Goal: Task Accomplishment & Management: Use online tool/utility

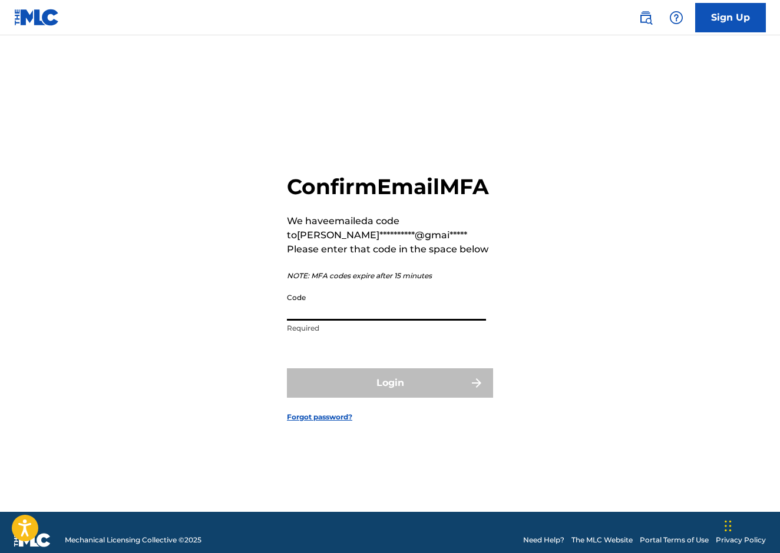
click at [327, 316] on input "Code" at bounding box center [386, 304] width 199 height 34
paste input "682658"
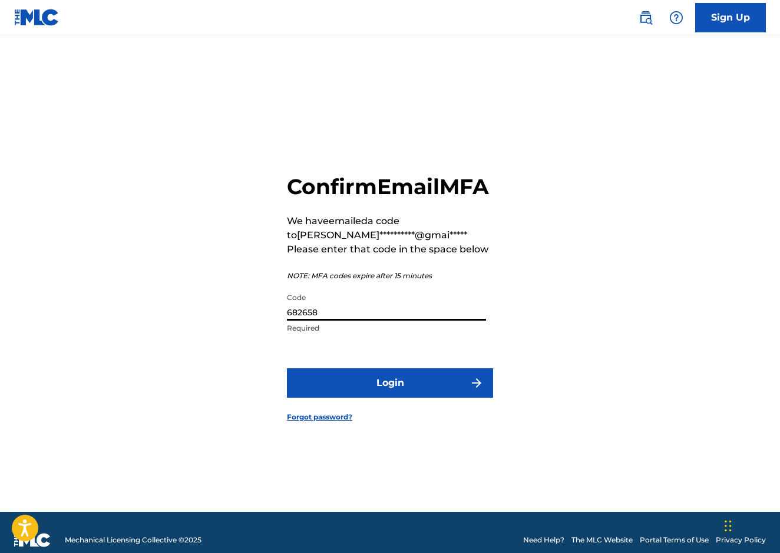
type input "682658"
click at [390, 396] on button "Login" at bounding box center [390, 383] width 206 height 29
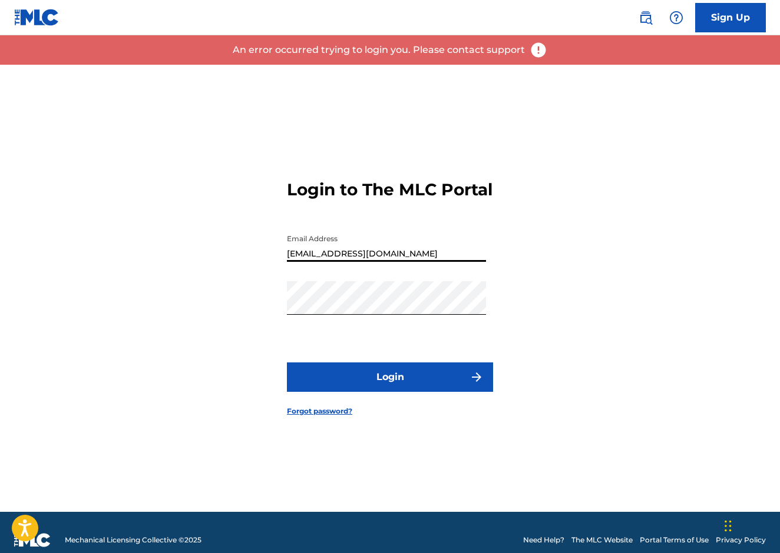
click at [141, 329] on div "Login to The MLC Portal Email Address leonardols9651@gmail.com Password Login F…" at bounding box center [390, 288] width 780 height 447
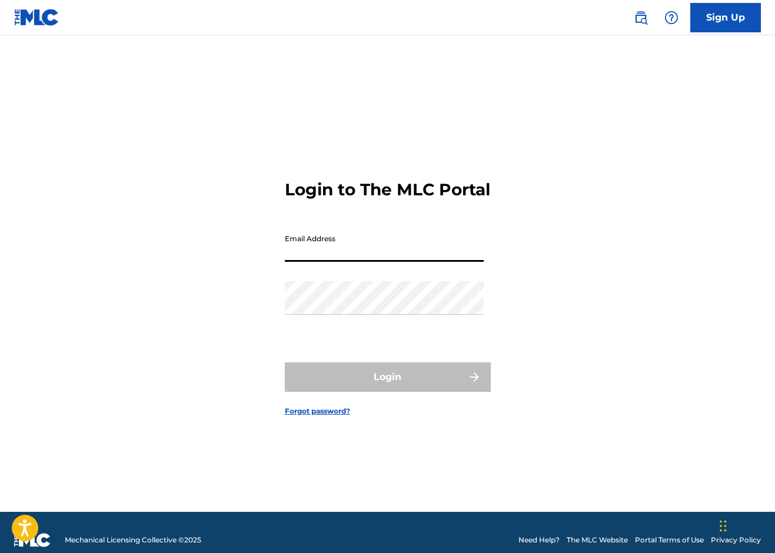
type input "[EMAIL_ADDRESS][DOMAIN_NAME]"
click at [387, 387] on button "Login" at bounding box center [388, 377] width 206 height 29
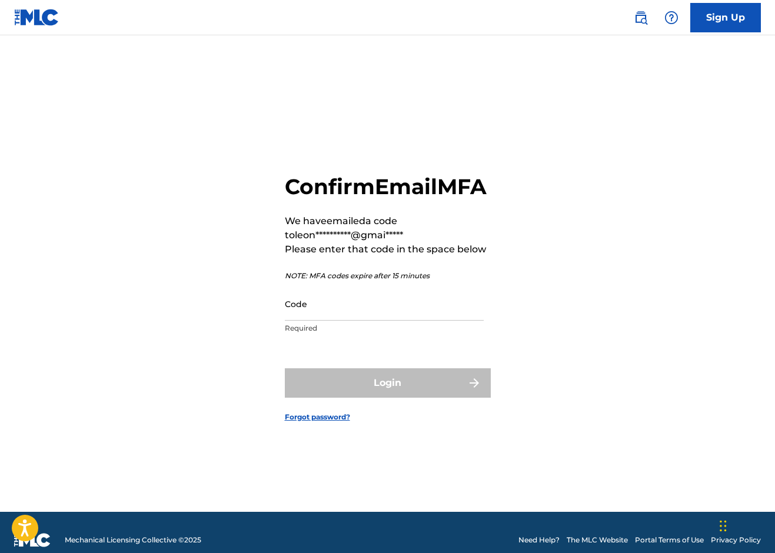
click at [338, 314] on input "Code" at bounding box center [384, 304] width 199 height 34
paste input "994595"
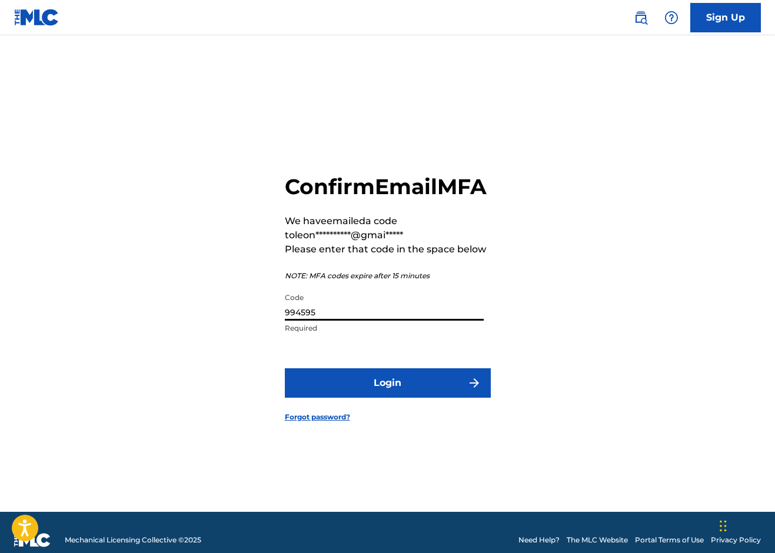
type input "994595"
click at [387, 396] on button "Login" at bounding box center [388, 383] width 206 height 29
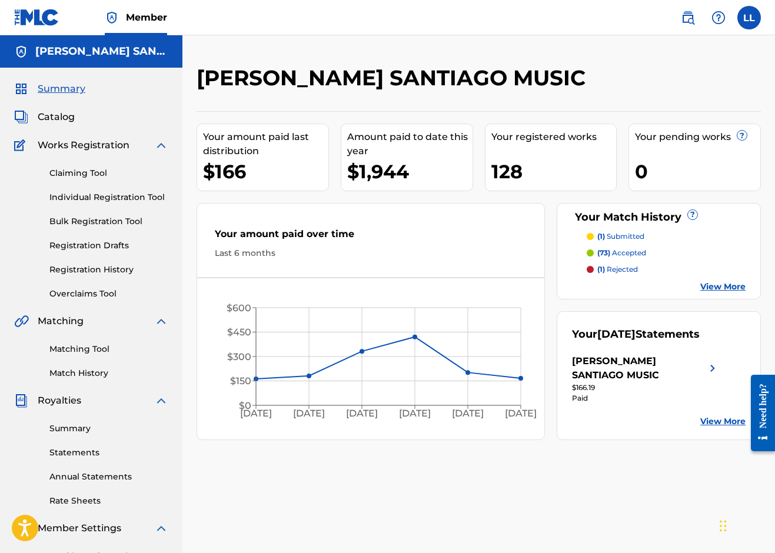
click at [104, 197] on link "Individual Registration Tool" at bounding box center [108, 197] width 119 height 12
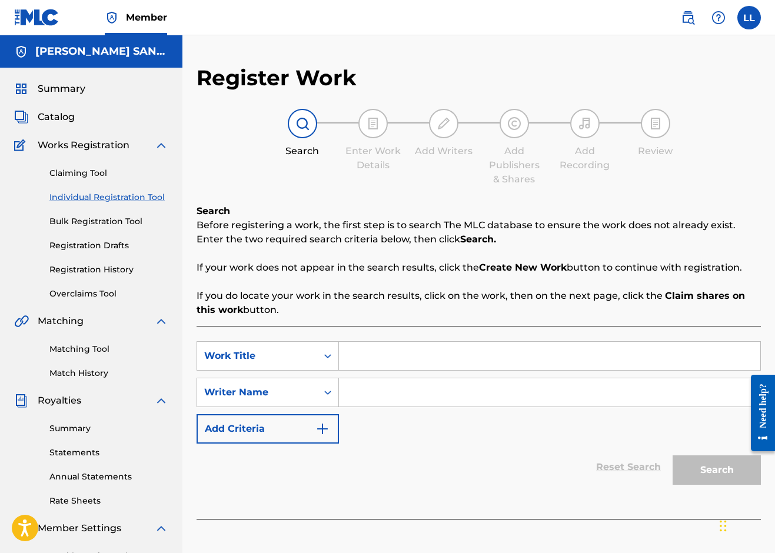
click at [114, 264] on link "Registration History" at bounding box center [108, 270] width 119 height 12
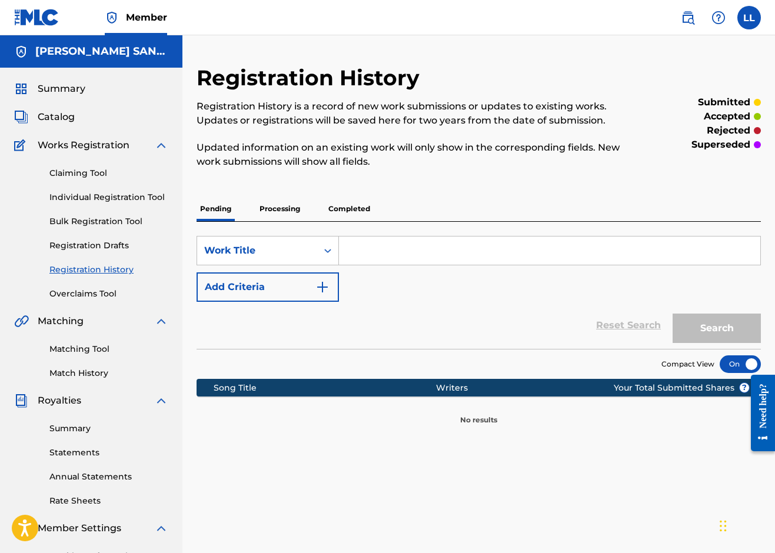
click at [306, 201] on div "Pending Processing Completed" at bounding box center [479, 209] width 565 height 25
click at [296, 205] on p "Processing" at bounding box center [280, 209] width 48 height 25
click at [343, 211] on p "Completed" at bounding box center [349, 209] width 49 height 25
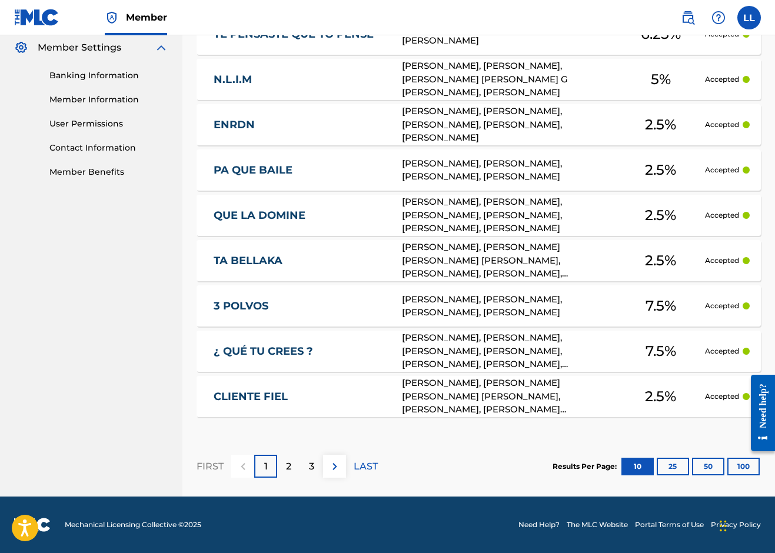
scroll to position [481, 0]
click at [259, 399] on link "CLIENTE FIEL" at bounding box center [300, 397] width 173 height 14
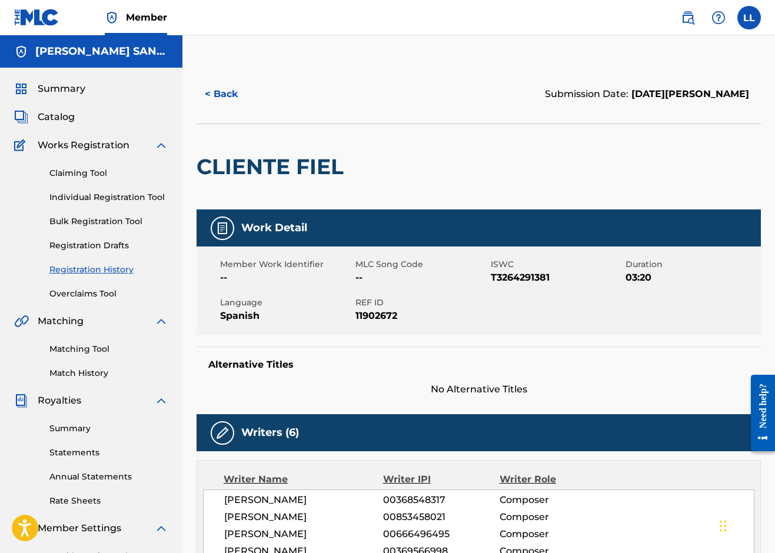
click at [56, 94] on span "Summary" at bounding box center [62, 89] width 48 height 14
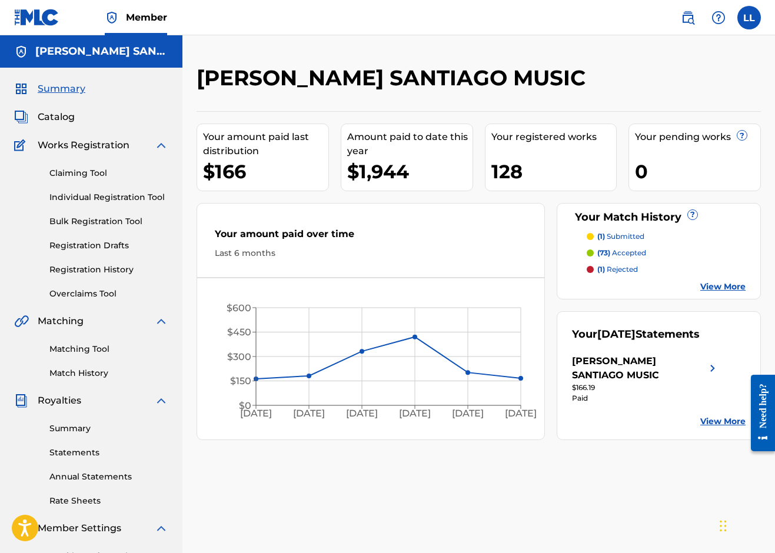
click at [61, 115] on span "Catalog" at bounding box center [56, 117] width 37 height 14
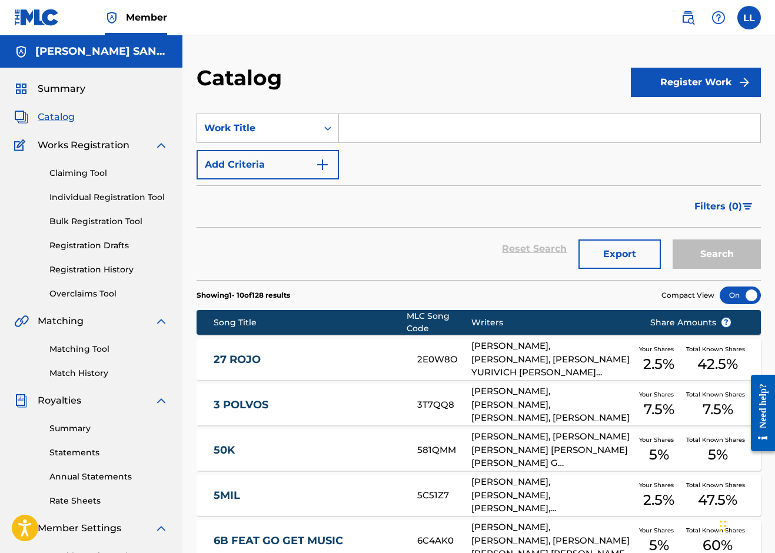
click at [389, 129] on input "Search Form" at bounding box center [550, 128] width 422 height 28
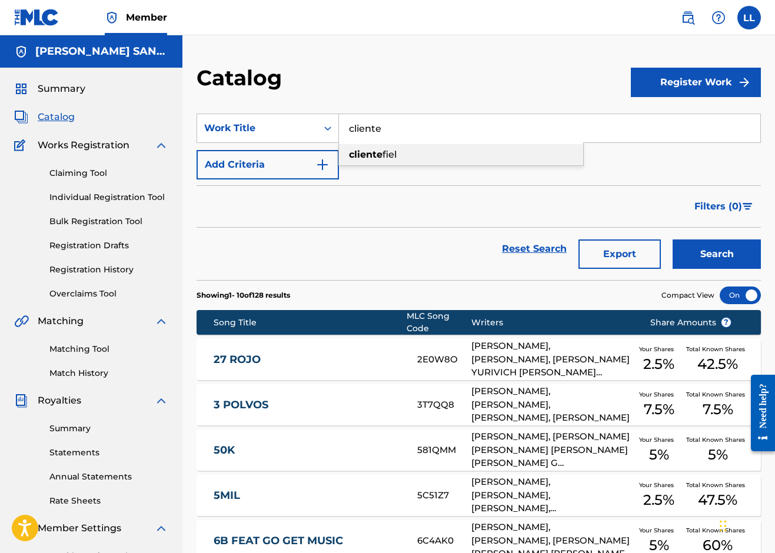
click at [382, 154] on strong "cliente" at bounding box center [366, 154] width 34 height 11
type input "cliente fiel"
click at [717, 254] on button "Search" at bounding box center [717, 254] width 88 height 29
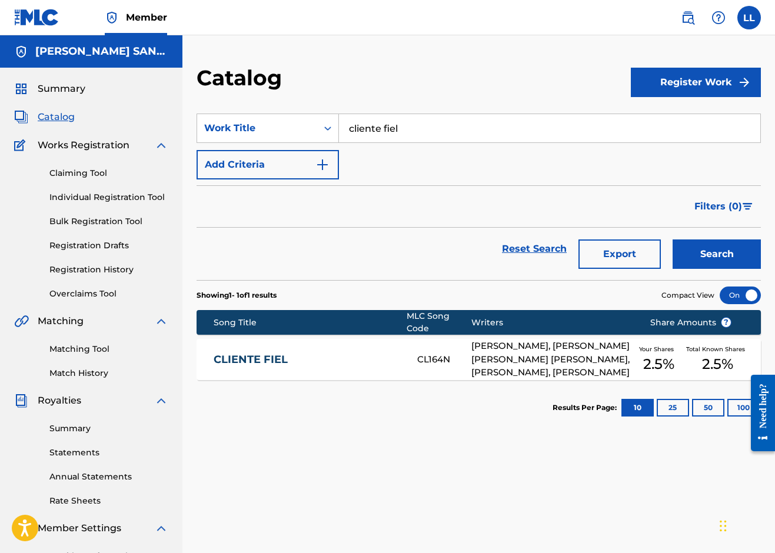
click at [339, 351] on div "CLIENTE FIEL CL164N [PERSON_NAME], [PERSON_NAME] [PERSON_NAME] [PERSON_NAME], […" at bounding box center [479, 359] width 565 height 41
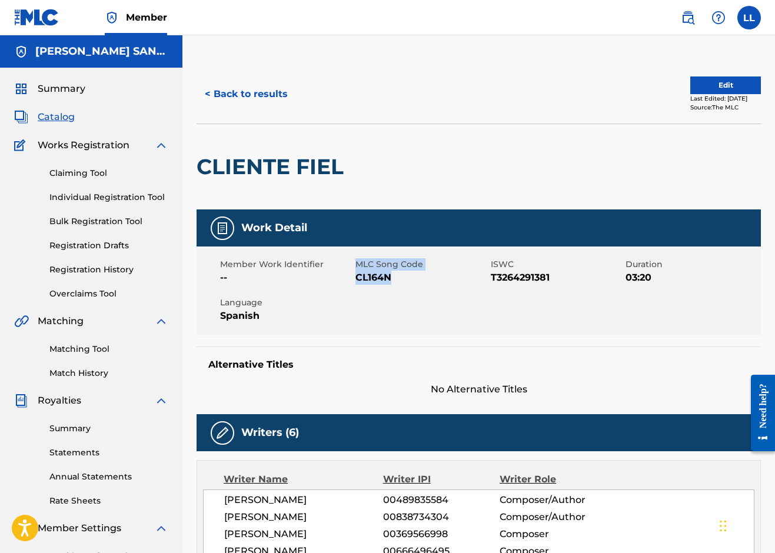
drag, startPoint x: 346, startPoint y: 276, endPoint x: 401, endPoint y: 276, distance: 54.8
click at [401, 276] on div "Member Work Identifier -- MLC Song Code CL164N ISWC T3264291381 Duration 03:20 …" at bounding box center [479, 291] width 565 height 88
click at [401, 276] on span "CL164N" at bounding box center [422, 278] width 132 height 14
drag, startPoint x: 356, startPoint y: 277, endPoint x: 397, endPoint y: 280, distance: 41.4
click at [397, 280] on span "CL164N" at bounding box center [422, 278] width 132 height 14
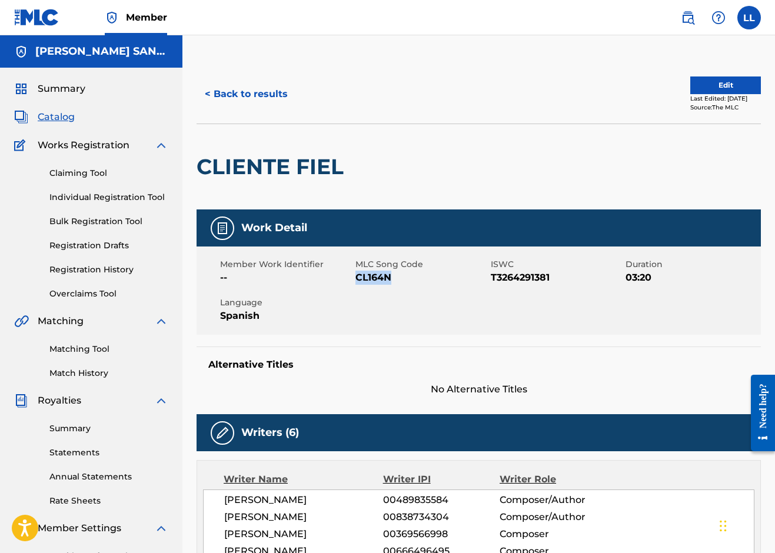
copy span "CL164N"
click at [95, 350] on link "Matching Tool" at bounding box center [108, 349] width 119 height 12
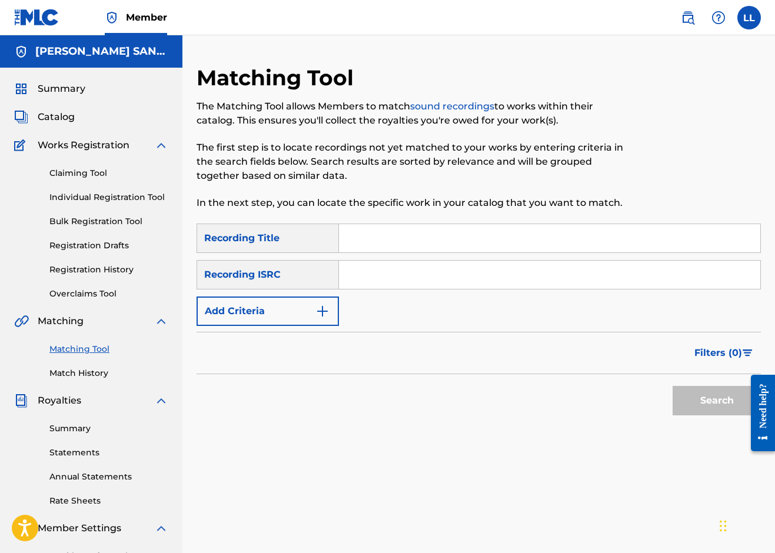
click at [353, 233] on input "Search Form" at bounding box center [550, 238] width 422 height 28
type input "CLIENTE FIEL"
click at [364, 285] on input "Search Form" at bounding box center [550, 275] width 422 height 28
paste input "QM4TW2401622"
type input "QM4TW2401622"
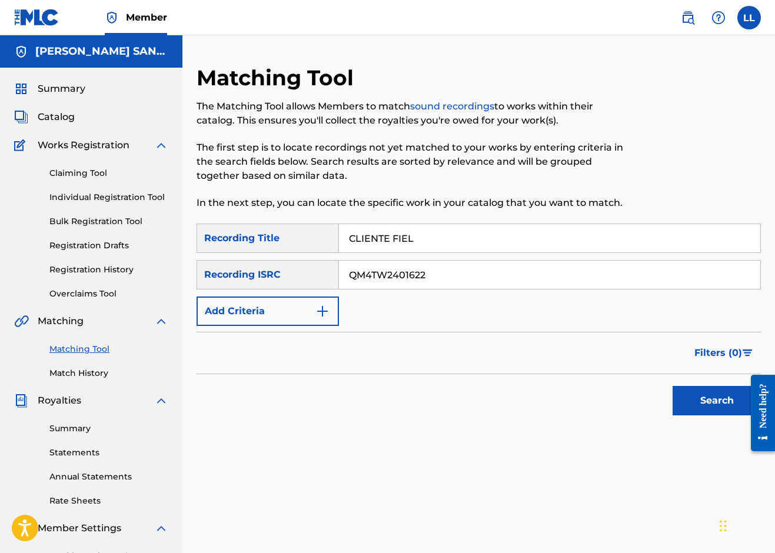
click at [730, 396] on button "Search" at bounding box center [717, 400] width 88 height 29
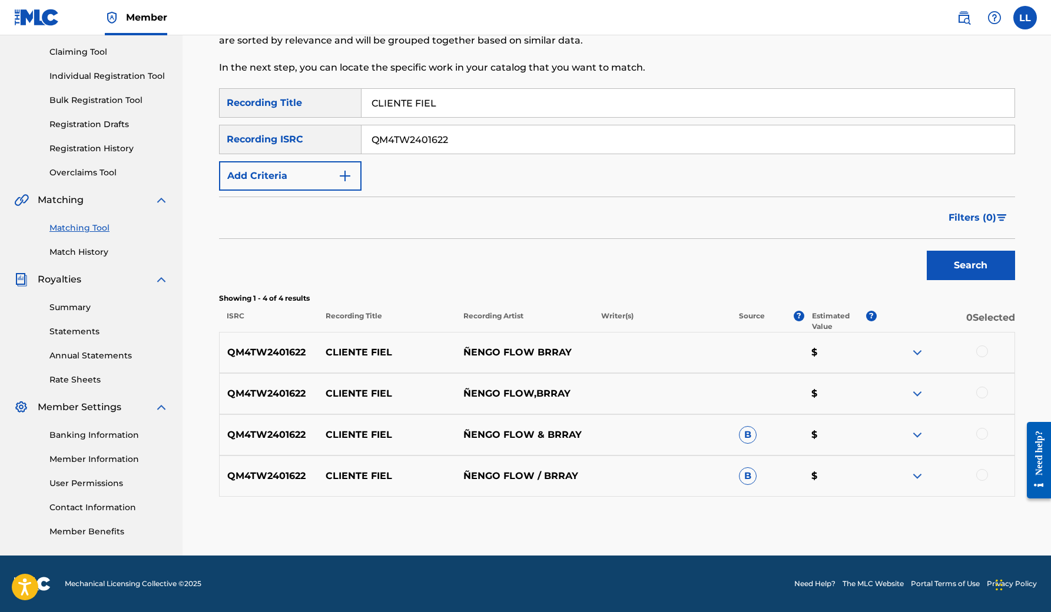
scroll to position [121, 0]
click at [775, 353] on div at bounding box center [982, 352] width 12 height 12
click at [775, 398] on div at bounding box center [946, 394] width 138 height 14
click at [775, 392] on div at bounding box center [982, 393] width 12 height 12
click at [775, 436] on div at bounding box center [982, 434] width 12 height 12
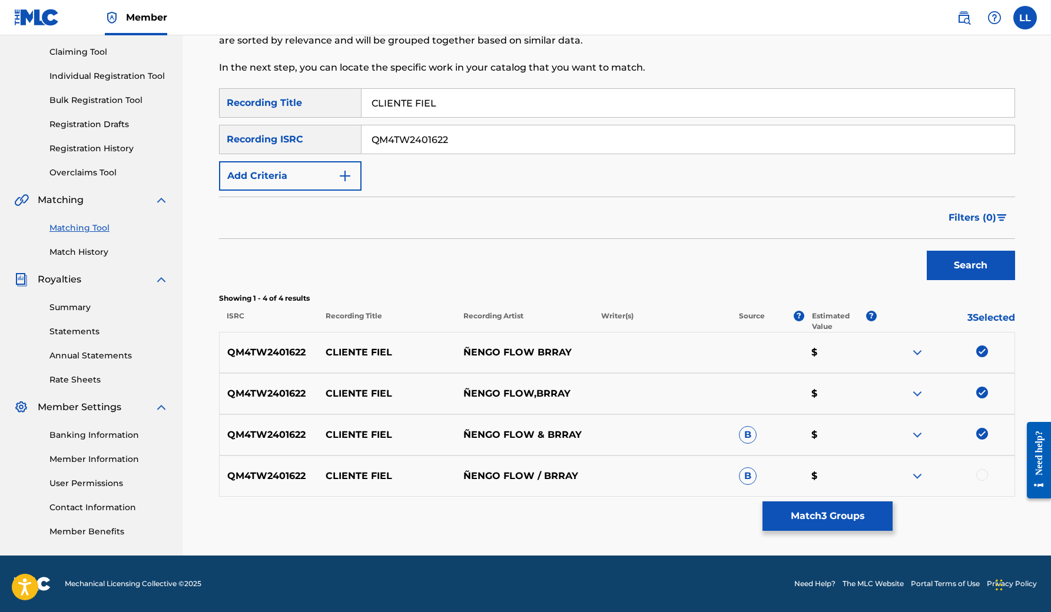
click at [775, 460] on div "QM4TW2401622 CLIENTE FIEL ÑENGO FLOW / BRRAY B $" at bounding box center [617, 476] width 796 height 41
click at [775, 484] on div "QM4TW2401622 CLIENTE FIEL ÑENGO FLOW / BRRAY B $" at bounding box center [617, 476] width 796 height 41
click at [775, 477] on div at bounding box center [982, 475] width 12 height 12
click at [775, 516] on button "Match 4 Groups" at bounding box center [827, 516] width 130 height 29
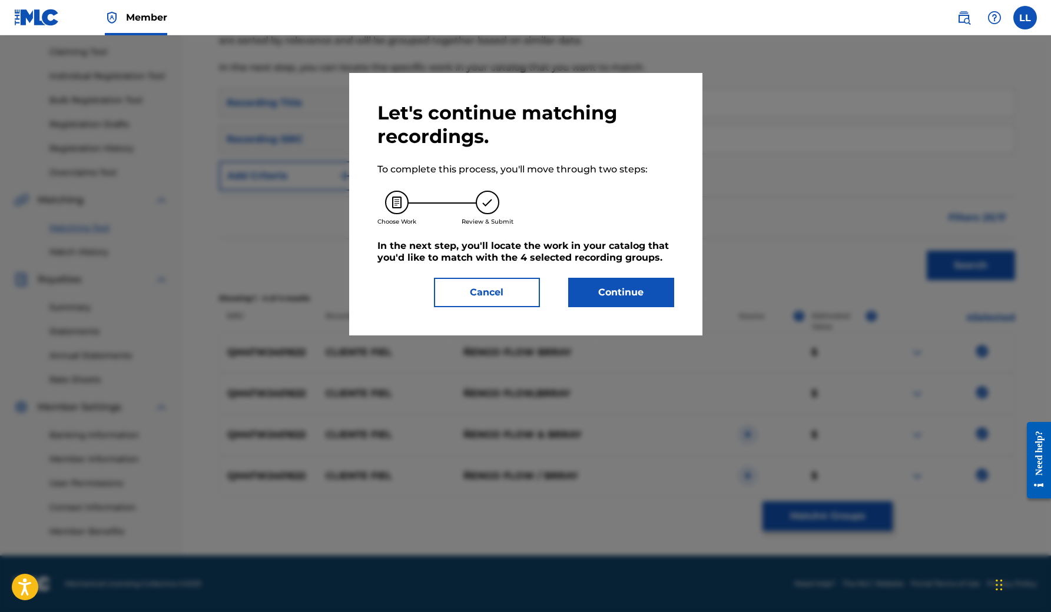
click at [621, 299] on button "Continue" at bounding box center [621, 292] width 106 height 29
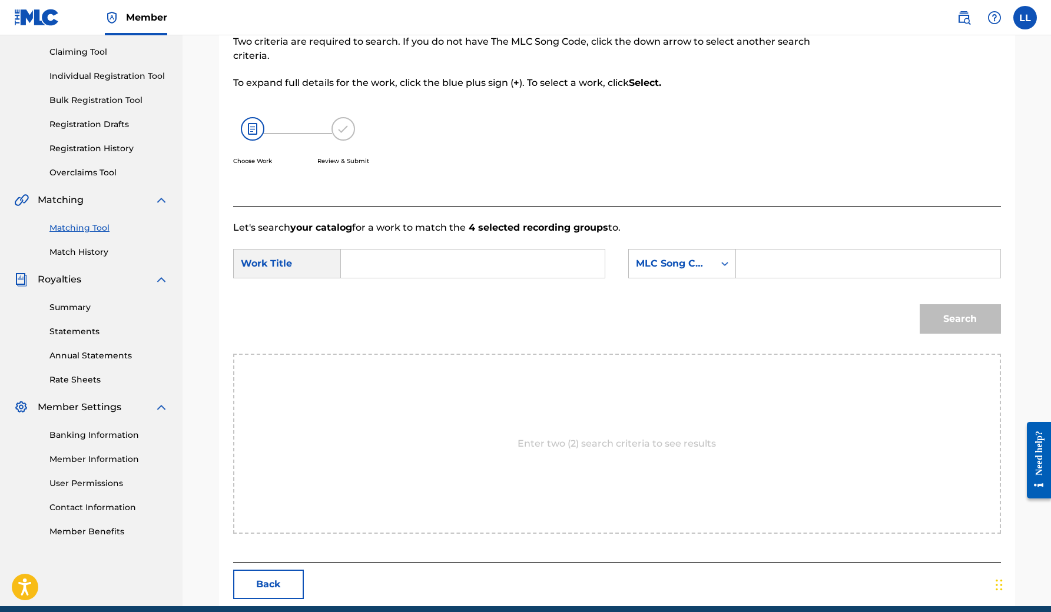
scroll to position [118, 0]
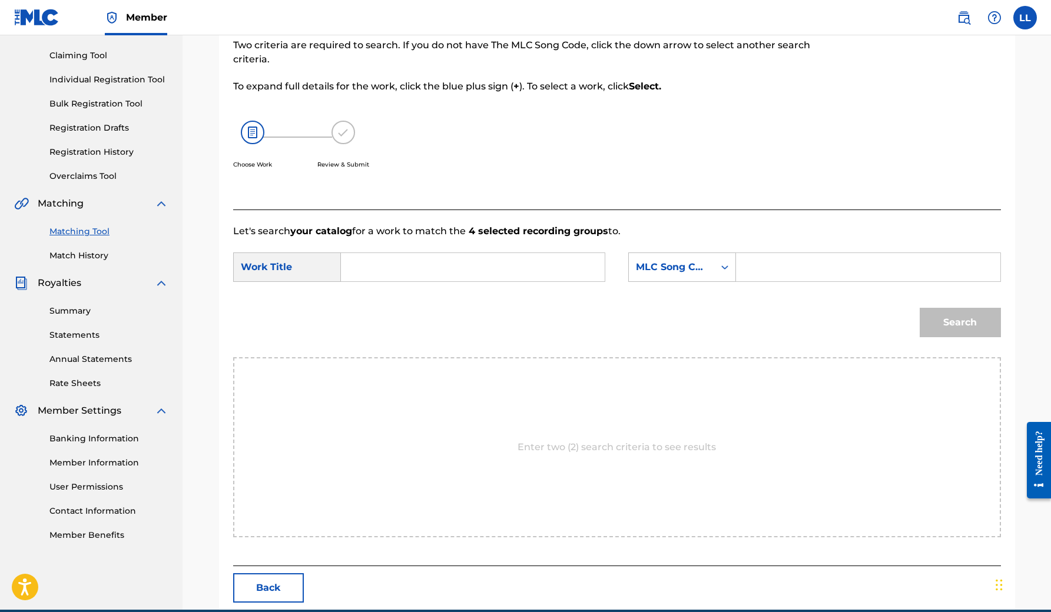
click at [401, 259] on input "Search Form" at bounding box center [473, 267] width 244 height 28
type input "Cliente Fiel"
click at [759, 272] on input "Search Form" at bounding box center [868, 267] width 244 height 28
click at [748, 270] on input "Search Form" at bounding box center [868, 267] width 244 height 28
paste input "CL164N"
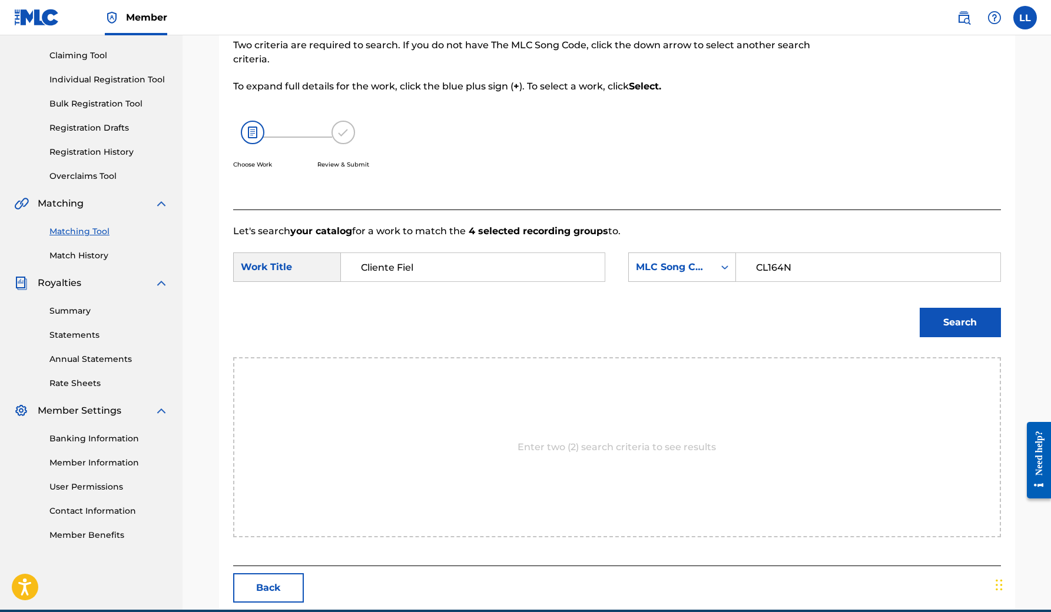
type input "CL164N"
click at [775, 324] on button "Search" at bounding box center [960, 322] width 81 height 29
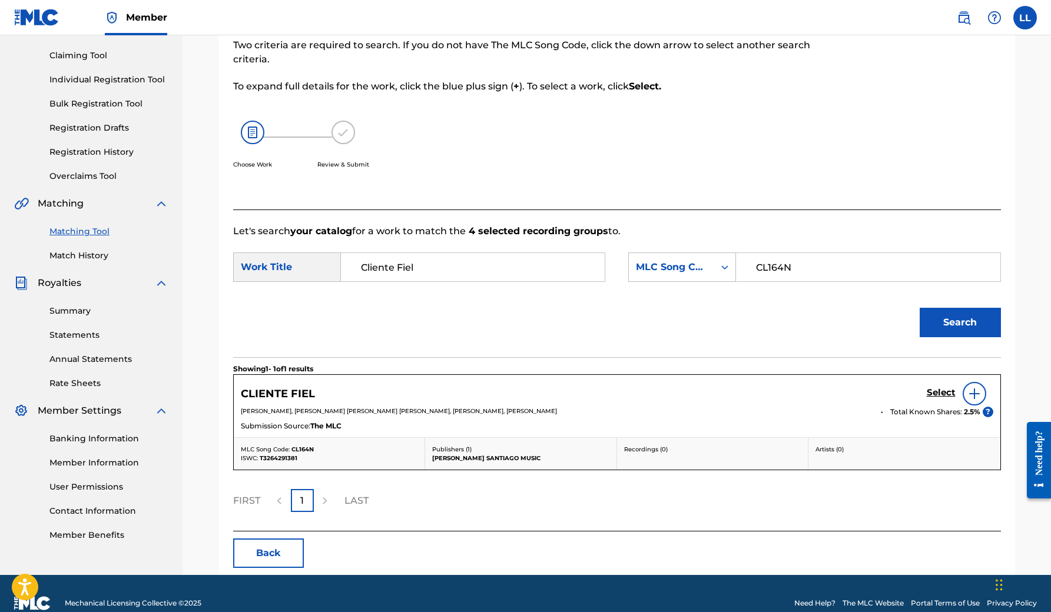
click at [775, 398] on h5 "Select" at bounding box center [941, 392] width 29 height 11
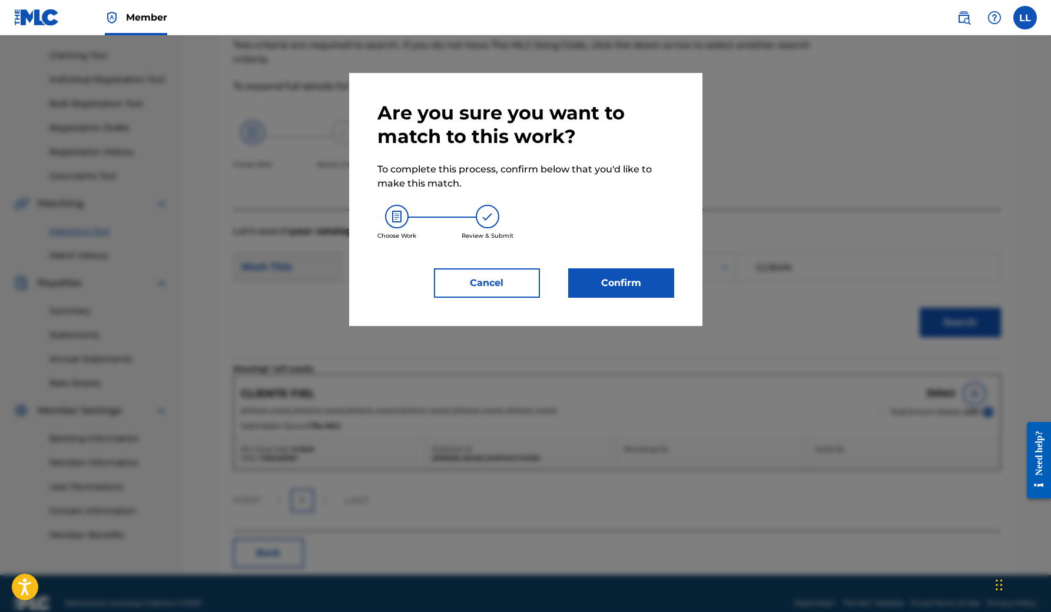
click at [660, 290] on button "Confirm" at bounding box center [621, 282] width 106 height 29
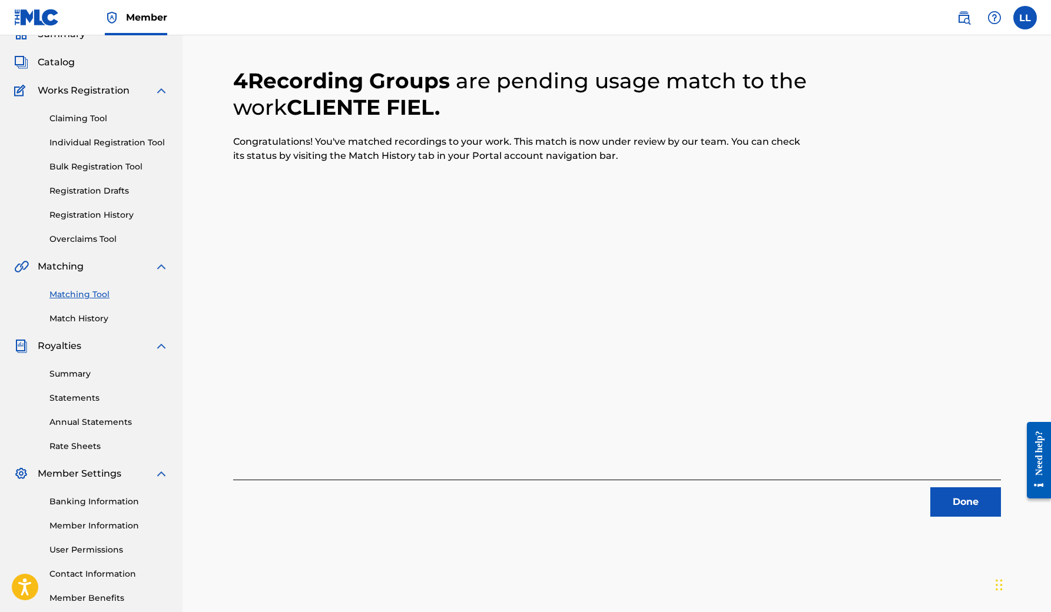
scroll to position [17, 0]
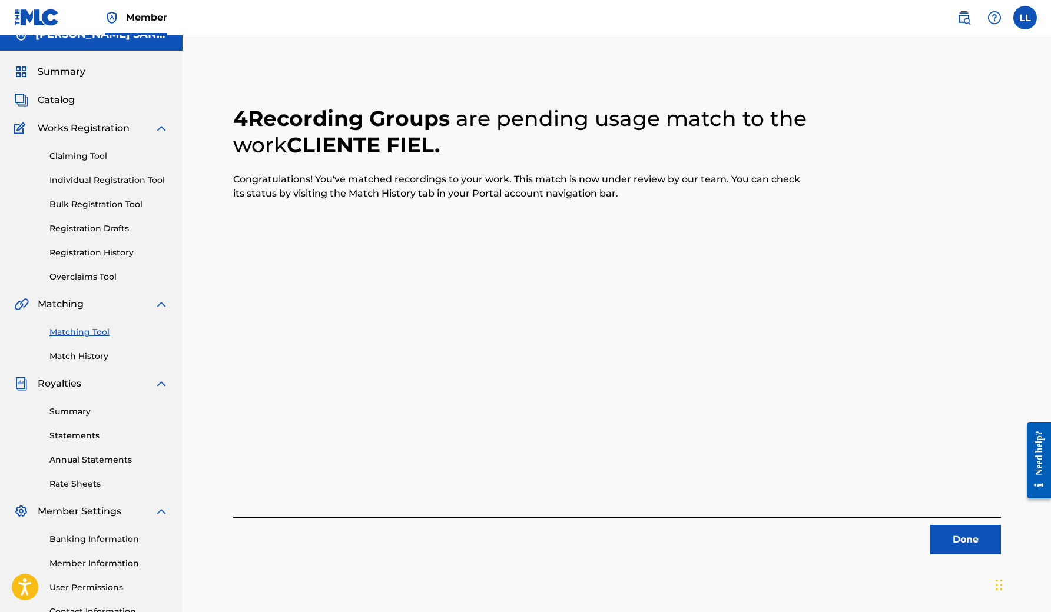
click at [775, 509] on div "4 Recording Groups are pending usage match to the work CLIENTE FIEL . Congratul…" at bounding box center [617, 315] width 768 height 477
click at [775, 549] on button "Done" at bounding box center [965, 539] width 71 height 29
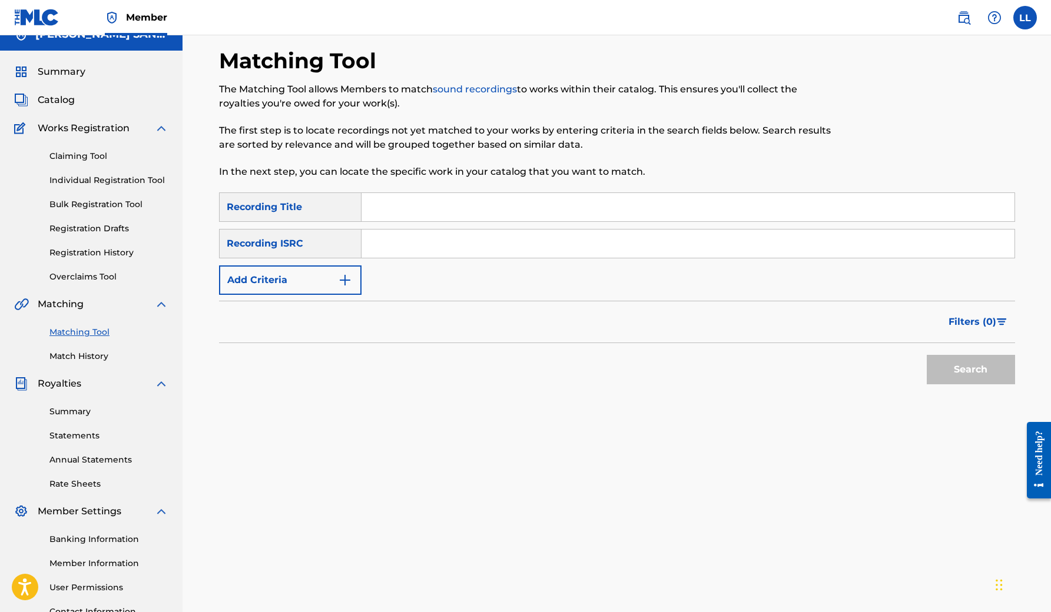
click at [101, 353] on link "Match History" at bounding box center [108, 356] width 119 height 12
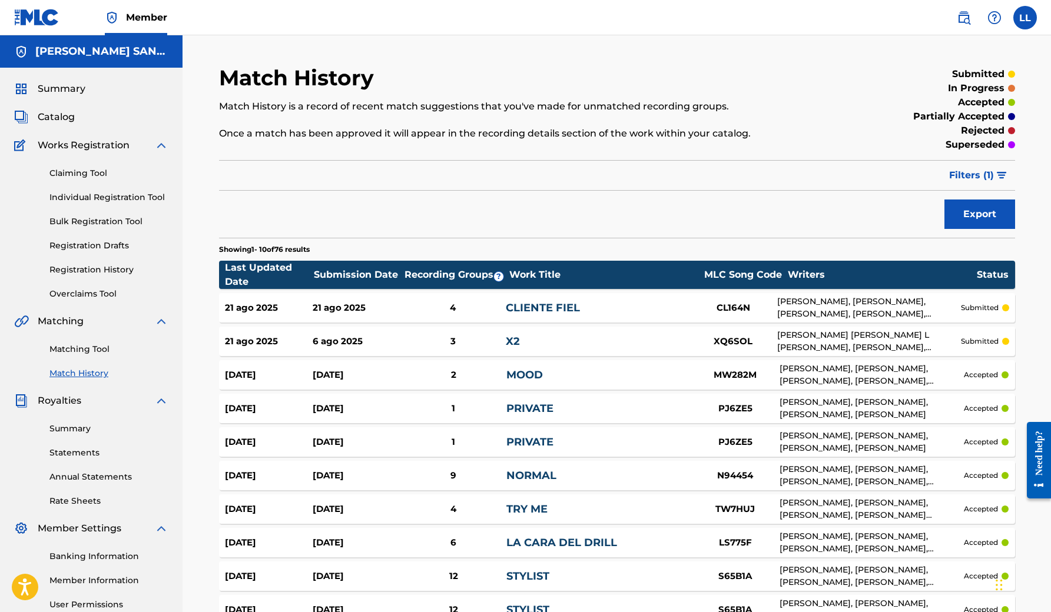
click at [82, 199] on link "Individual Registration Tool" at bounding box center [108, 197] width 119 height 12
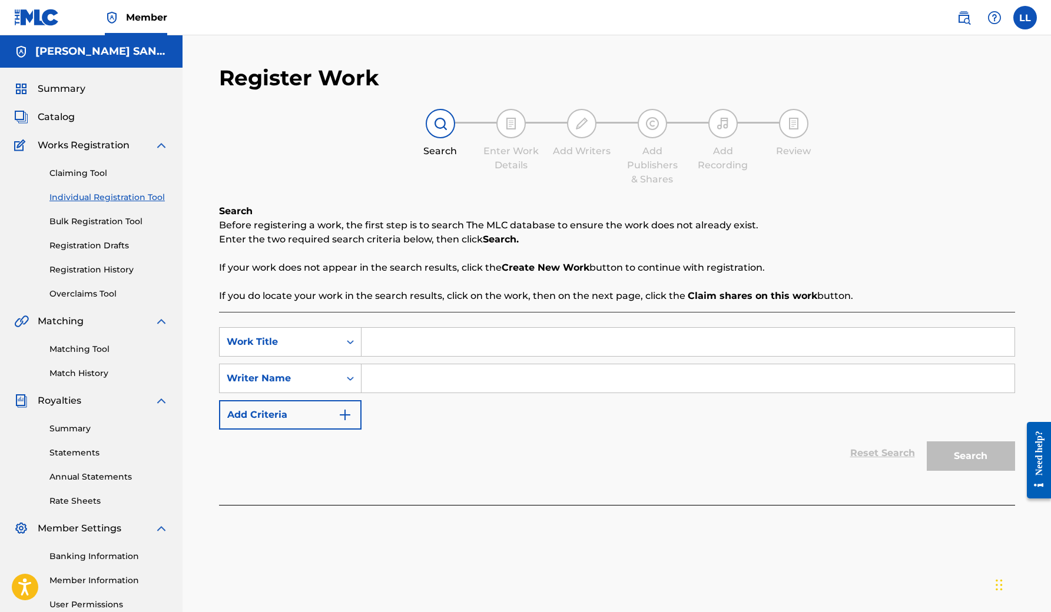
click at [119, 223] on link "Bulk Registration Tool" at bounding box center [108, 221] width 119 height 12
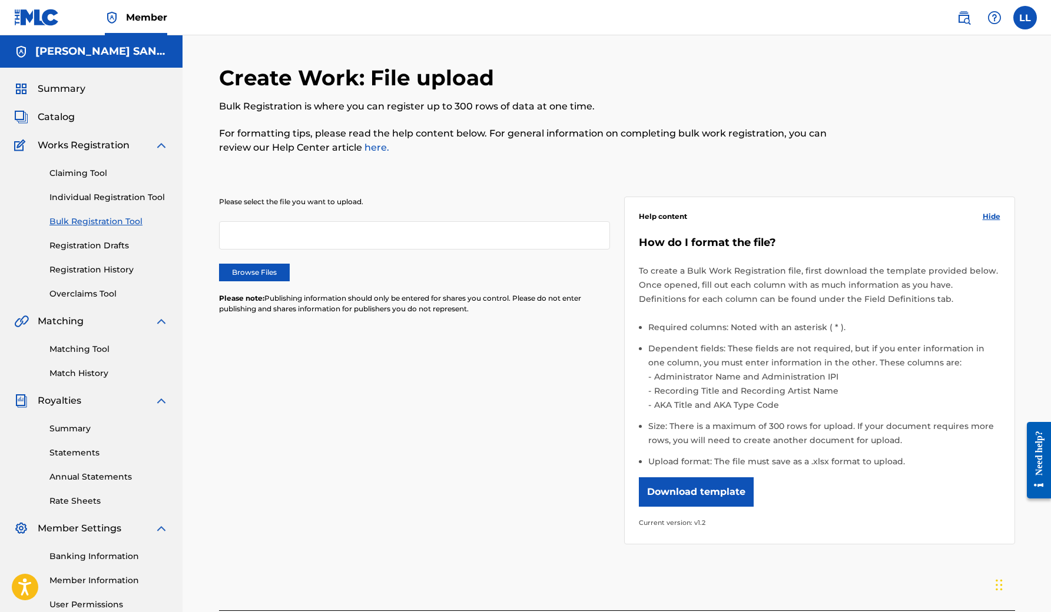
click at [111, 264] on link "Registration History" at bounding box center [108, 270] width 119 height 12
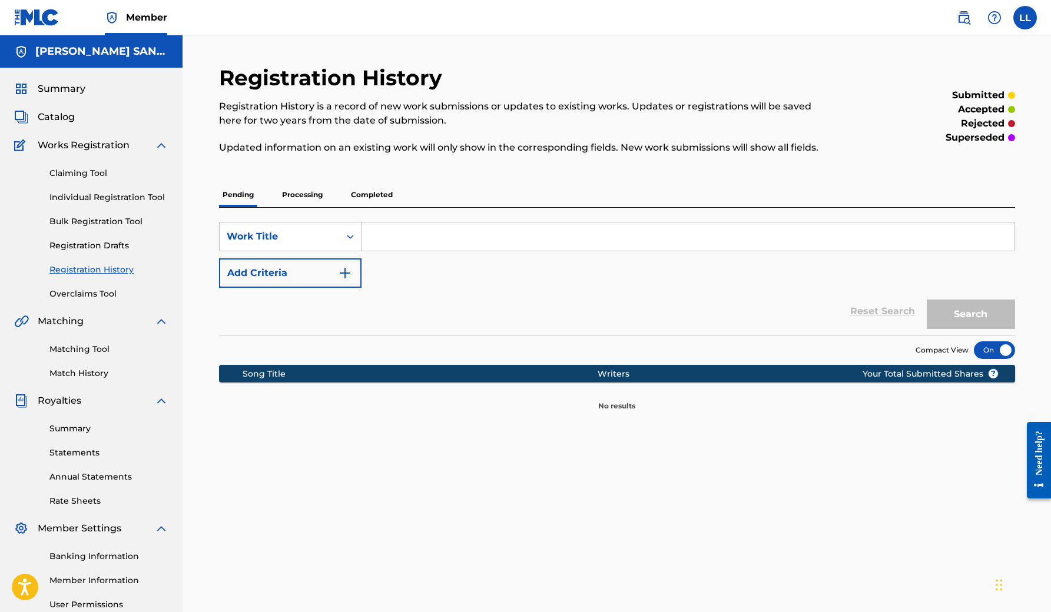
click at [288, 201] on p "Processing" at bounding box center [302, 195] width 48 height 25
click at [374, 199] on p "Completed" at bounding box center [371, 195] width 49 height 25
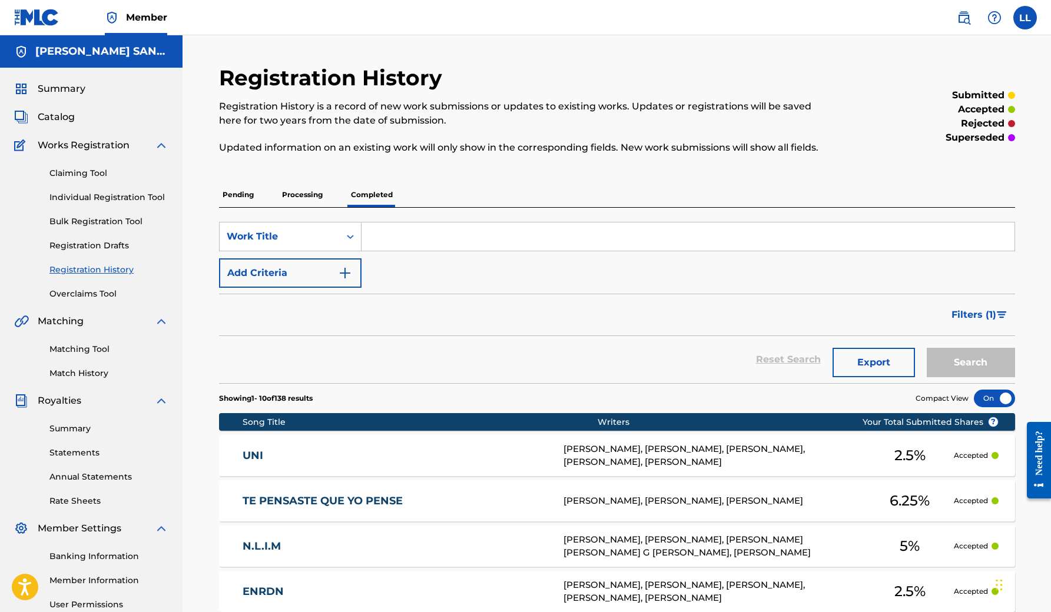
click at [775, 16] on label at bounding box center [1025, 18] width 24 height 24
click at [775, 18] on input "LL [PERSON_NAME] [EMAIL_ADDRESS][DOMAIN_NAME] Notification Preferences Profile …" at bounding box center [1025, 18] width 0 height 0
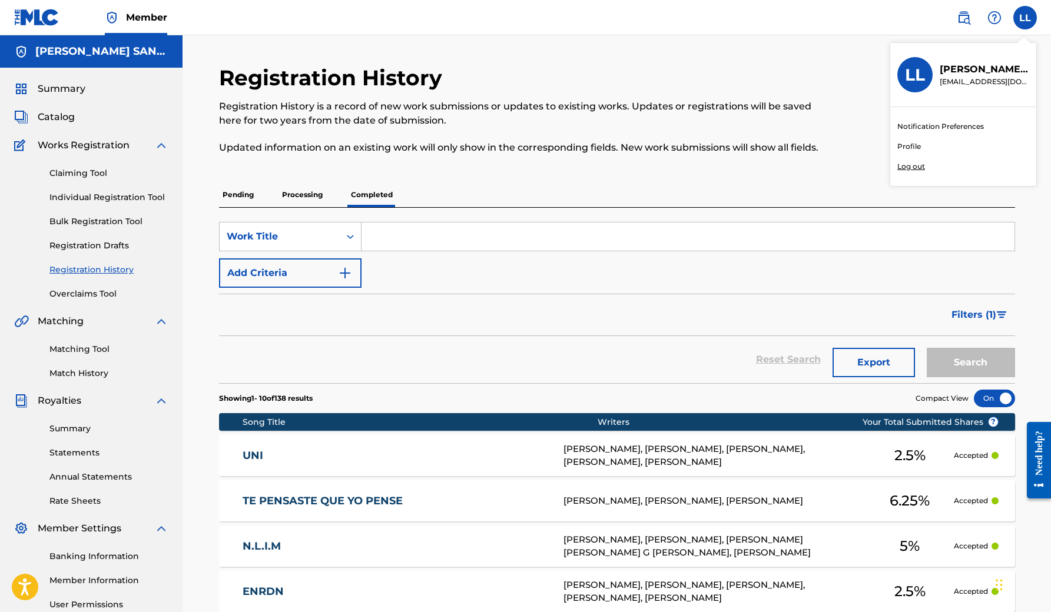
click at [775, 164] on p "Log out" at bounding box center [911, 166] width 28 height 11
click at [775, 18] on input "LL [PERSON_NAME] [EMAIL_ADDRESS][DOMAIN_NAME] Notification Preferences Profile …" at bounding box center [1025, 18] width 0 height 0
